Goal: Information Seeking & Learning: Learn about a topic

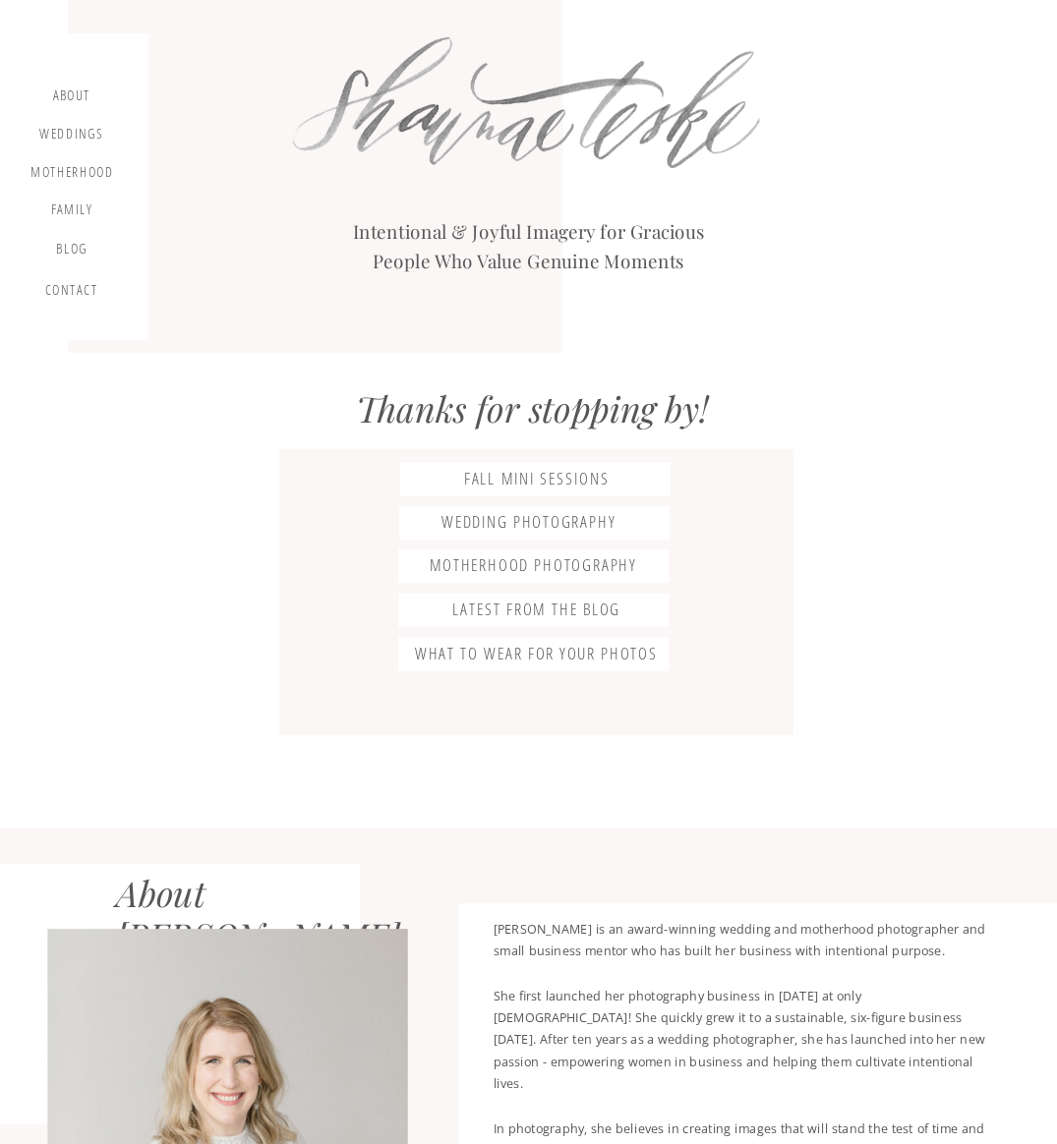
click at [522, 475] on h3 "Fall Mini Sessions" at bounding box center [536, 480] width 271 height 22
click at [570, 609] on h3 "latest from the blog" at bounding box center [536, 611] width 271 height 22
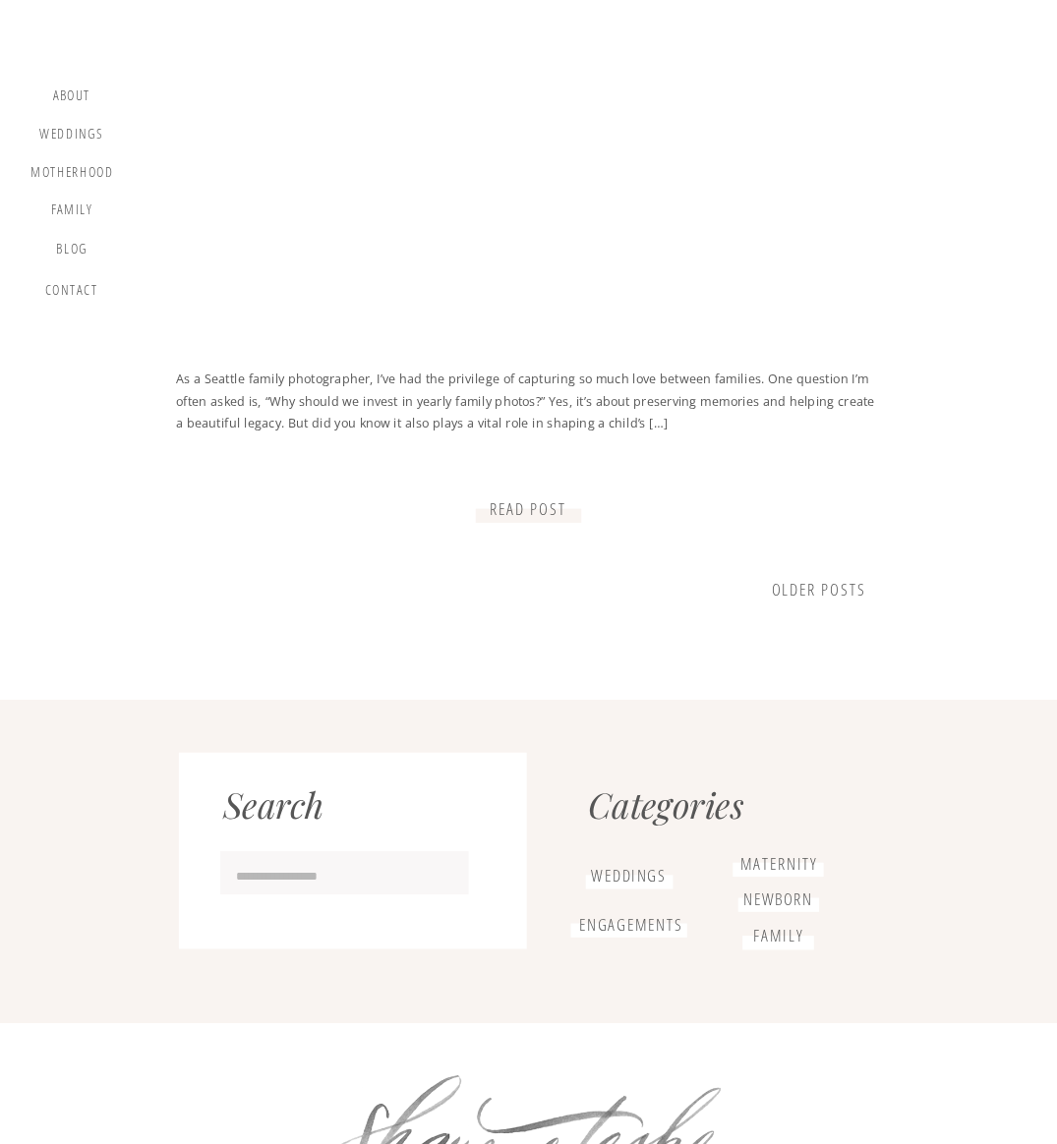
scroll to position [2337, 0]
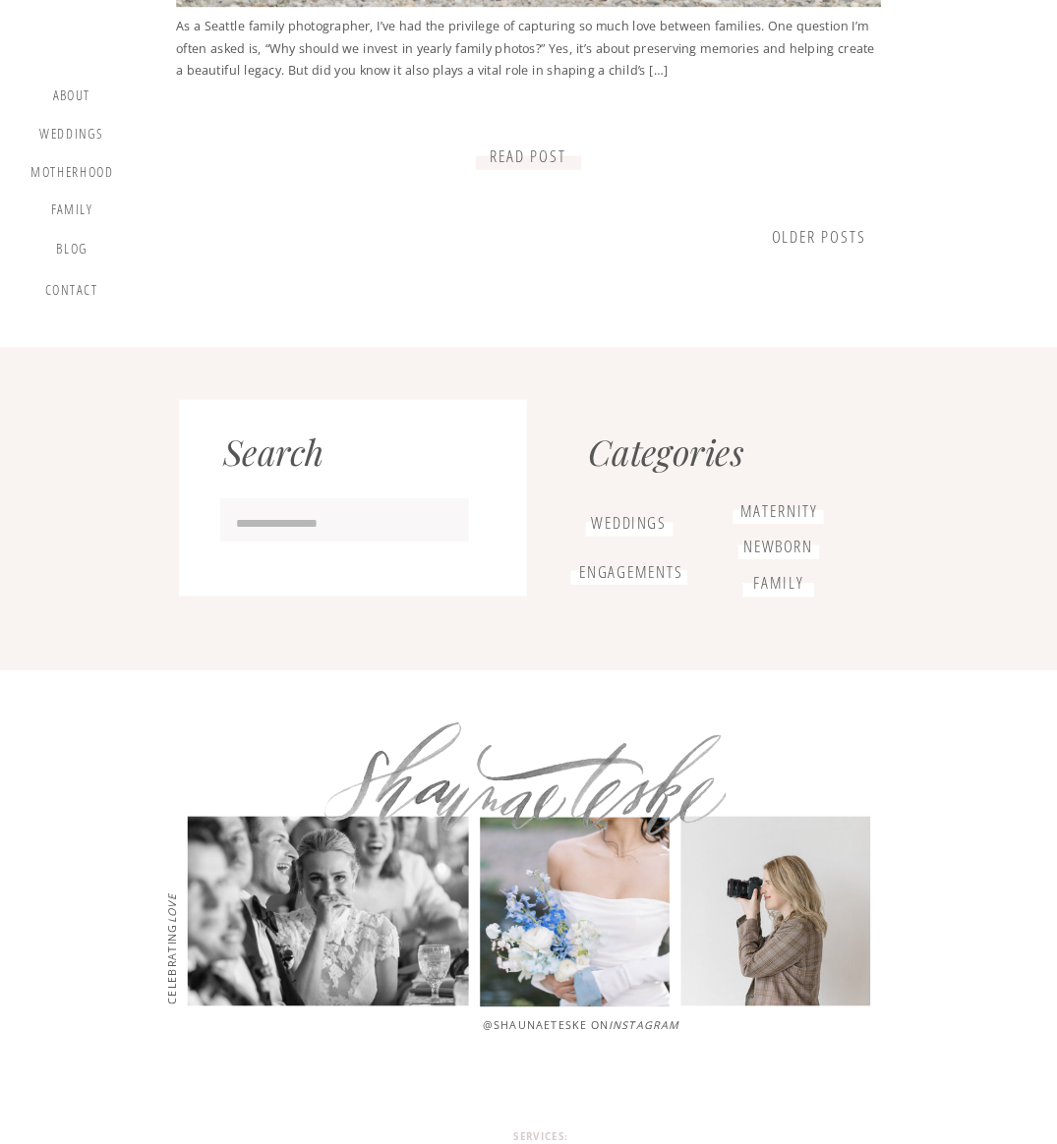
click at [793, 580] on h1 "family" at bounding box center [778, 583] width 50 height 20
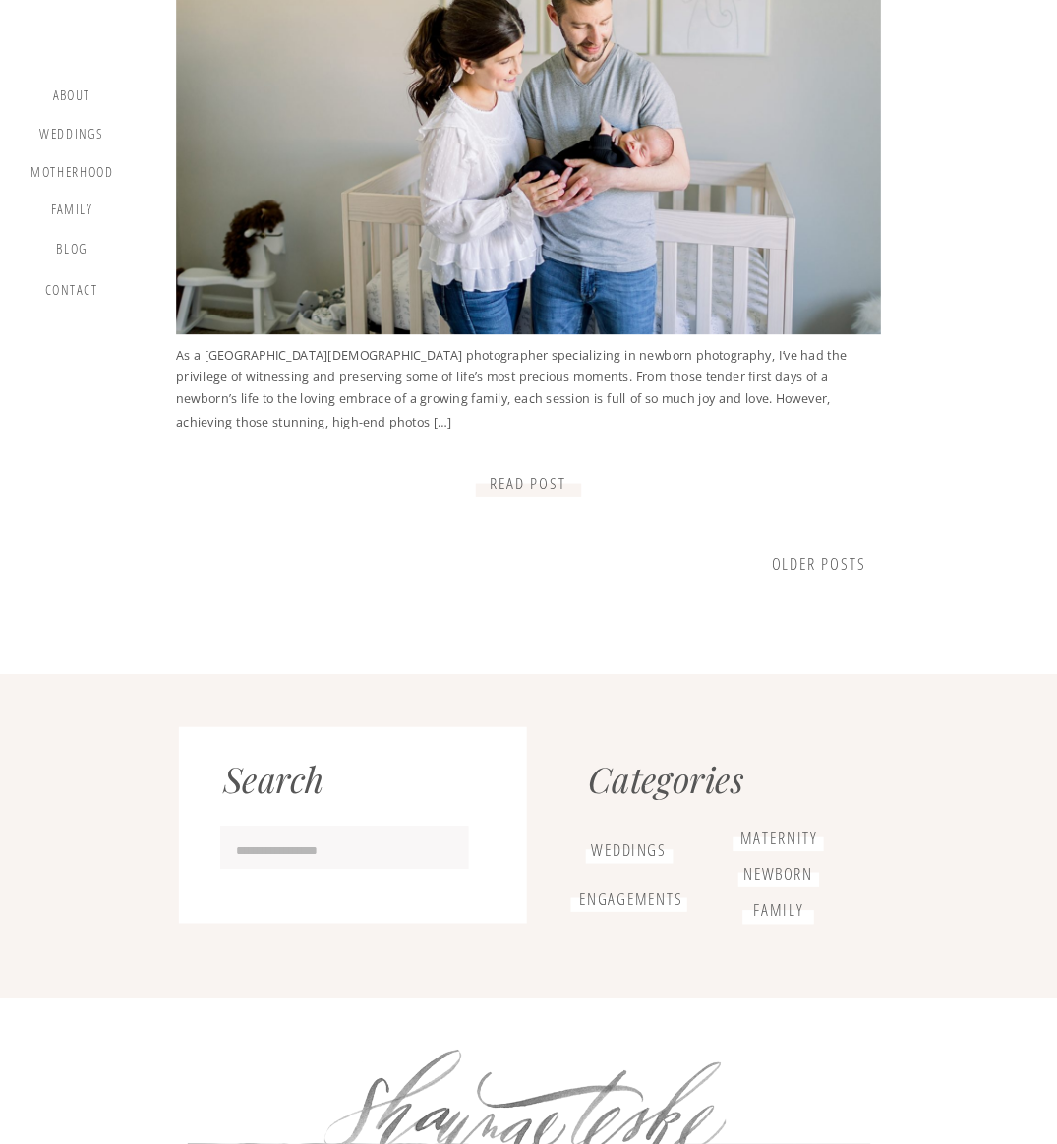
scroll to position [1751, 0]
